Goal: Task Accomplishment & Management: Manage account settings

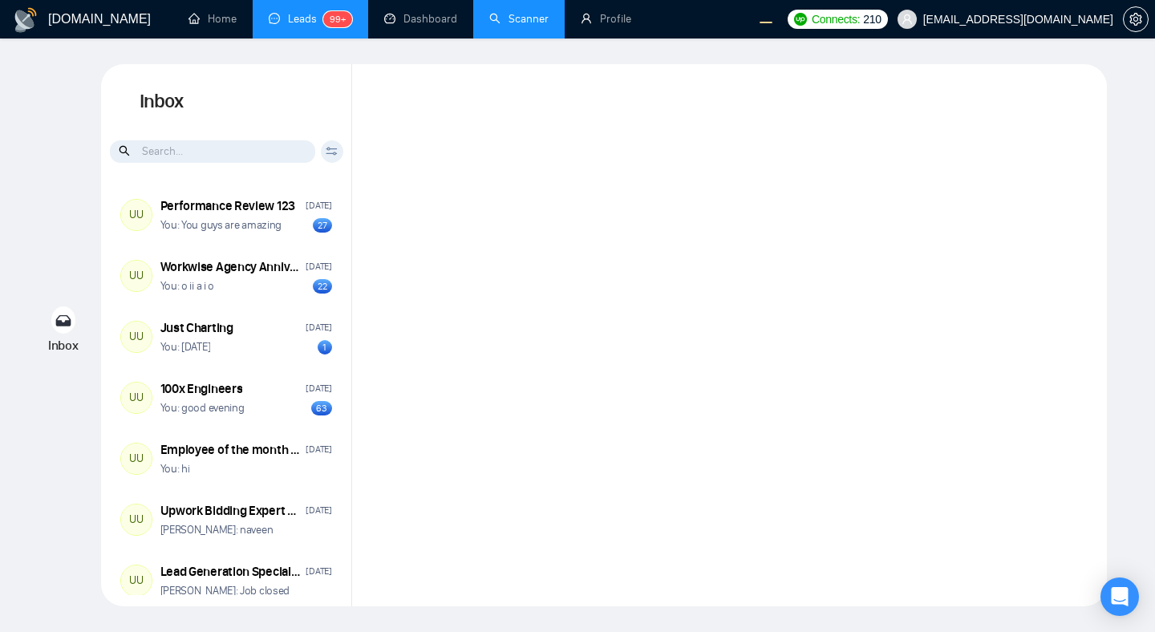
click at [517, 26] on link "Scanner" at bounding box center [518, 19] width 59 height 14
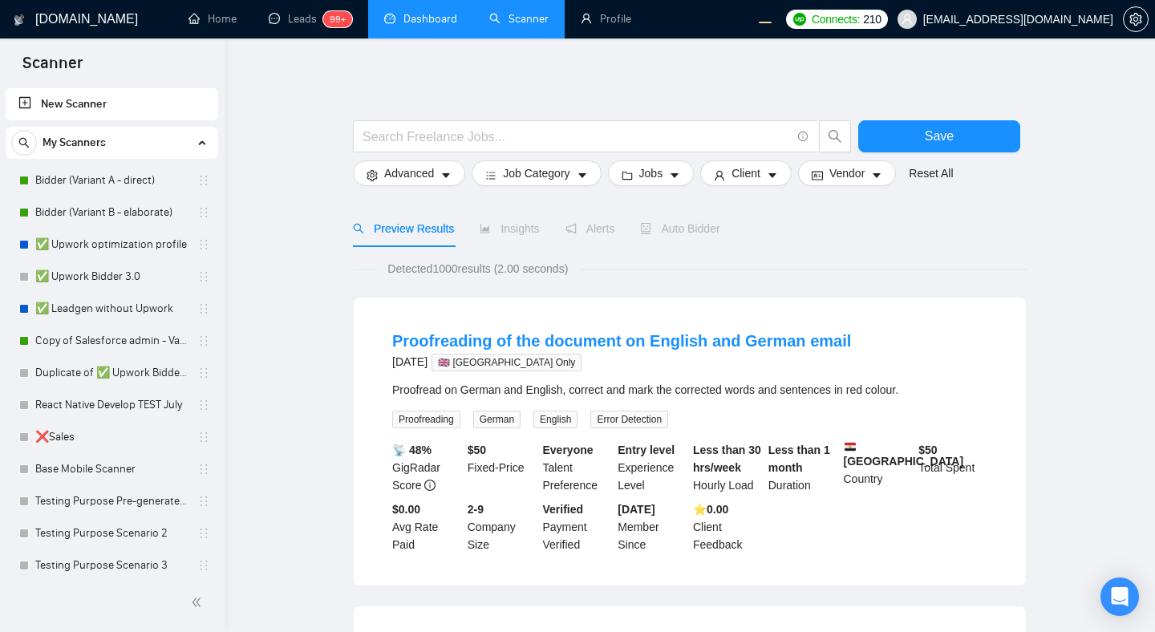
click at [433, 12] on link "Dashboard" at bounding box center [420, 19] width 73 height 14
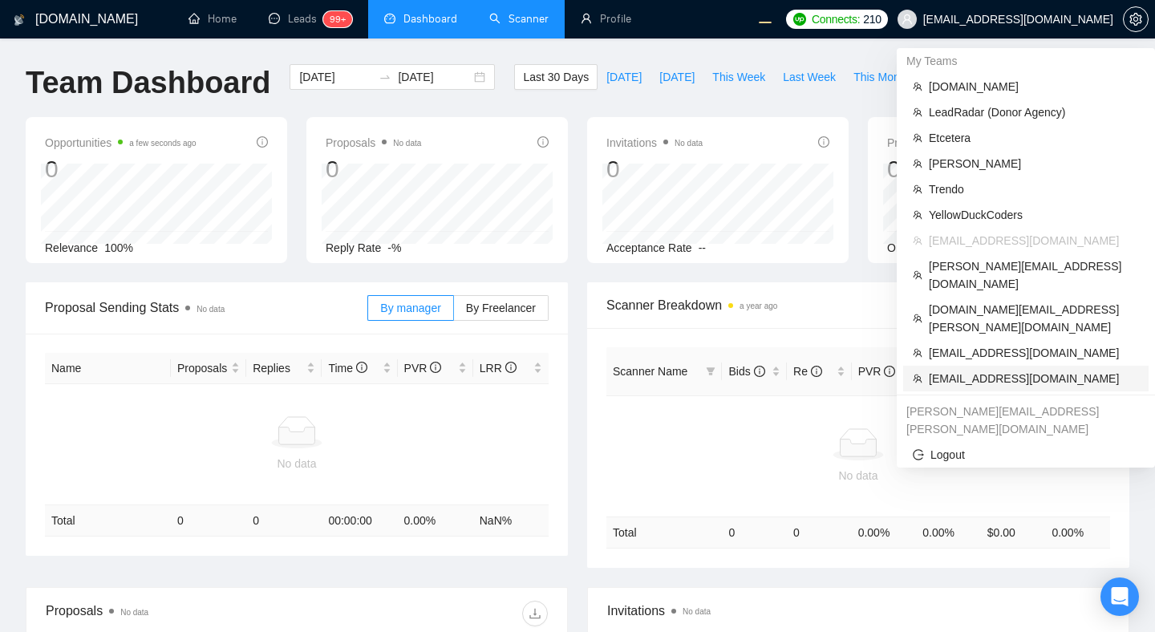
click at [963, 370] on span "[EMAIL_ADDRESS][DOMAIN_NAME]" at bounding box center [1034, 379] width 210 height 18
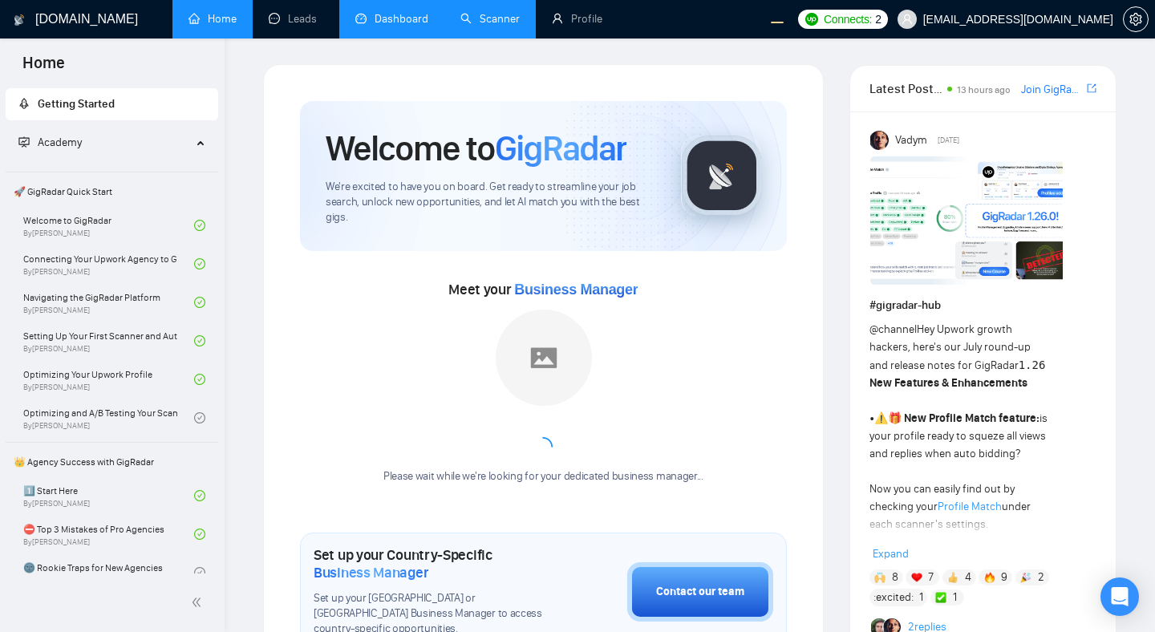
click at [391, 26] on link "Dashboard" at bounding box center [391, 19] width 73 height 14
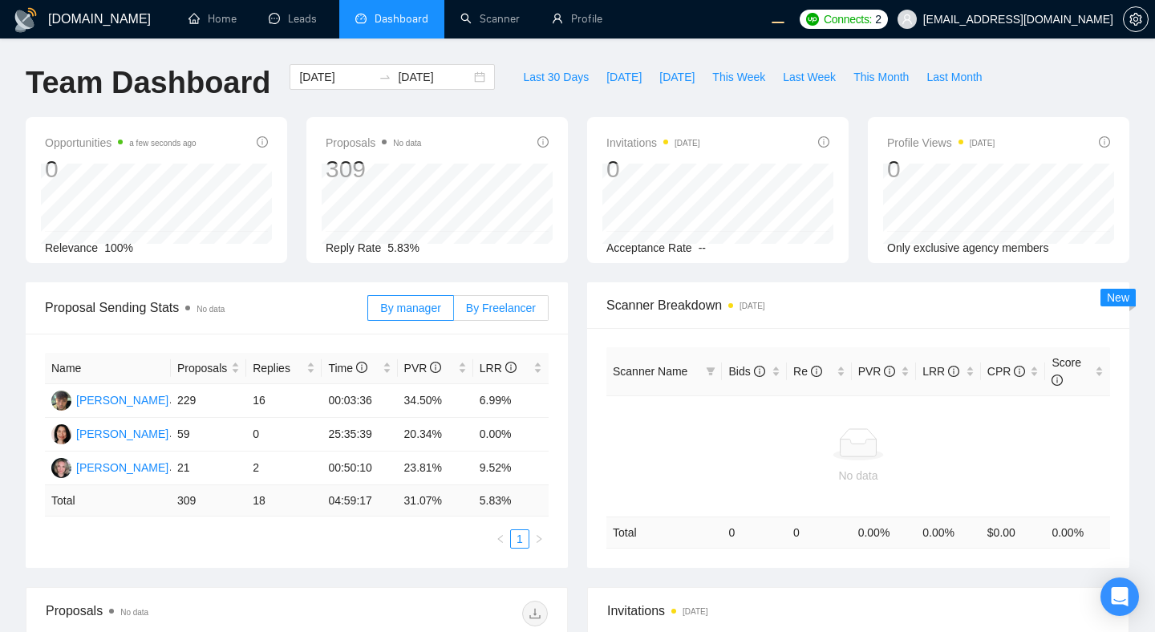
click at [508, 308] on span "By Freelancer" at bounding box center [501, 308] width 70 height 13
click at [454, 312] on input "By Freelancer" at bounding box center [454, 312] width 0 height 0
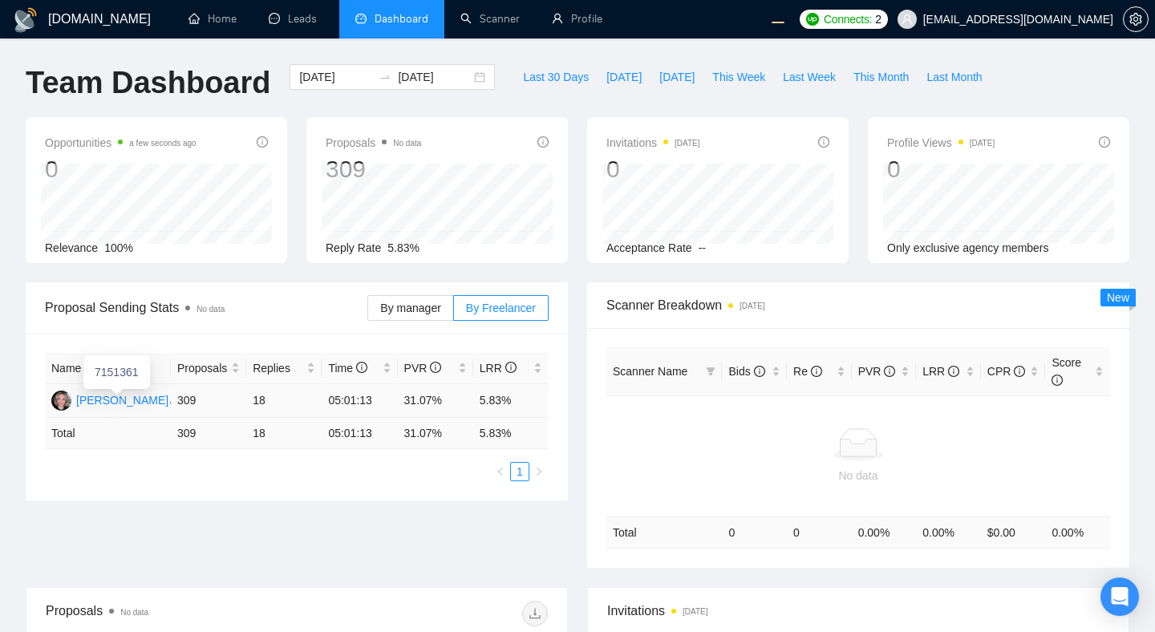
click at [98, 400] on div "Dr. Morissa Schwartz" at bounding box center [122, 400] width 92 height 18
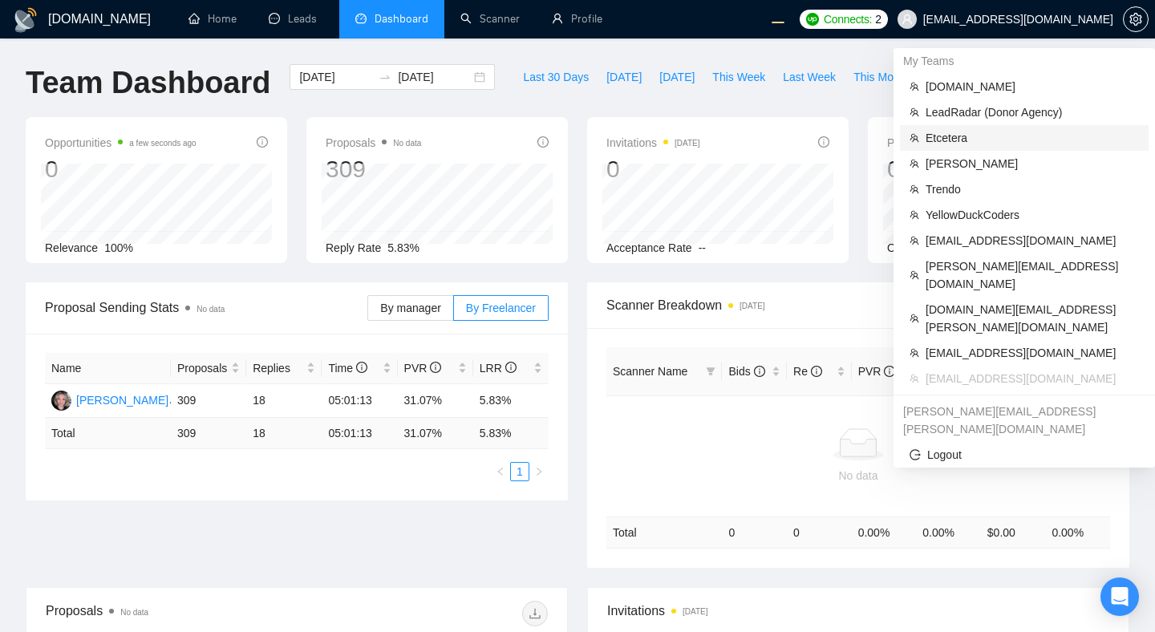
click at [948, 138] on span "Etcetera" at bounding box center [1032, 138] width 213 height 18
